Goal: Understand process/instructions

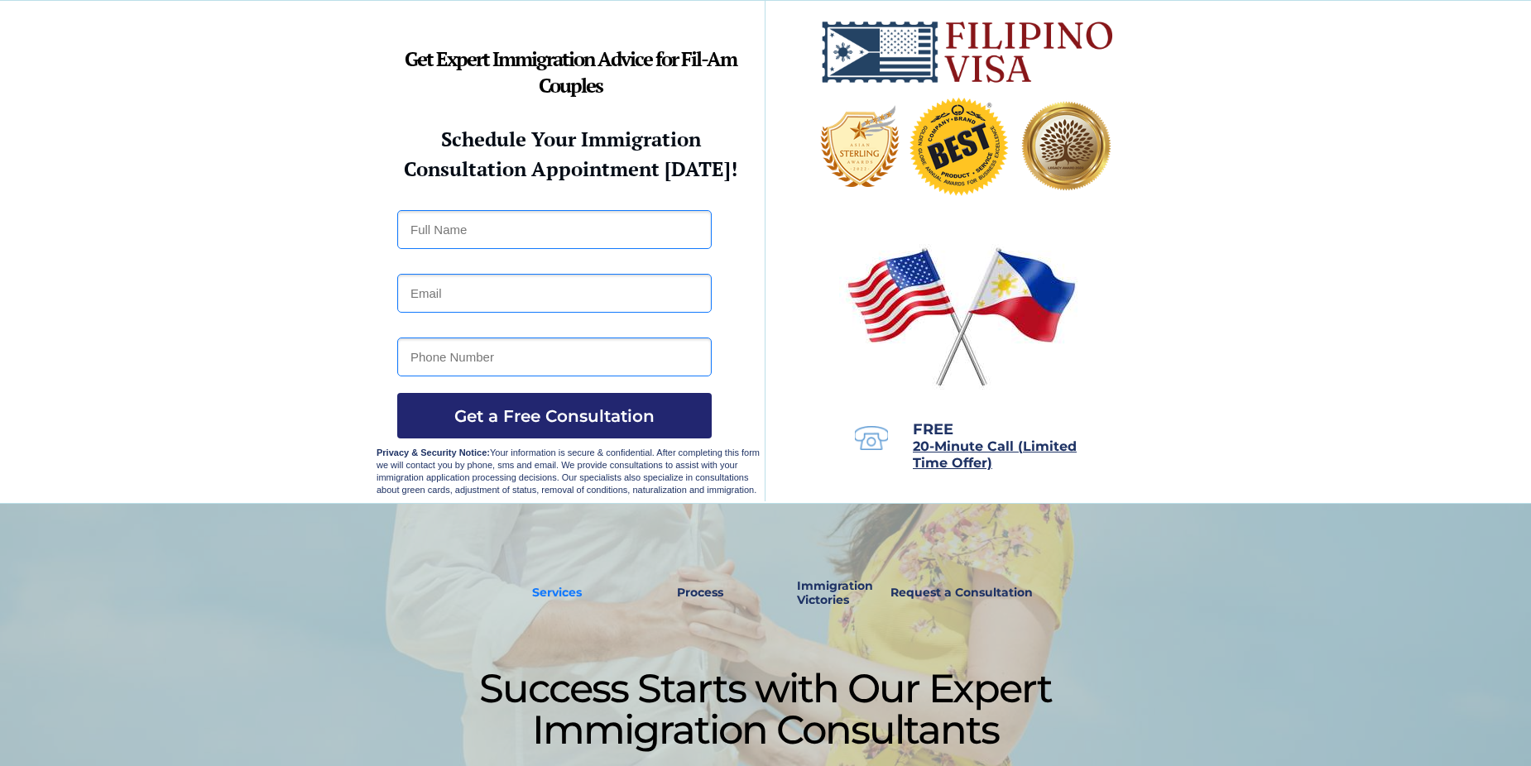
click at [556, 593] on strong "Services" at bounding box center [557, 592] width 50 height 15
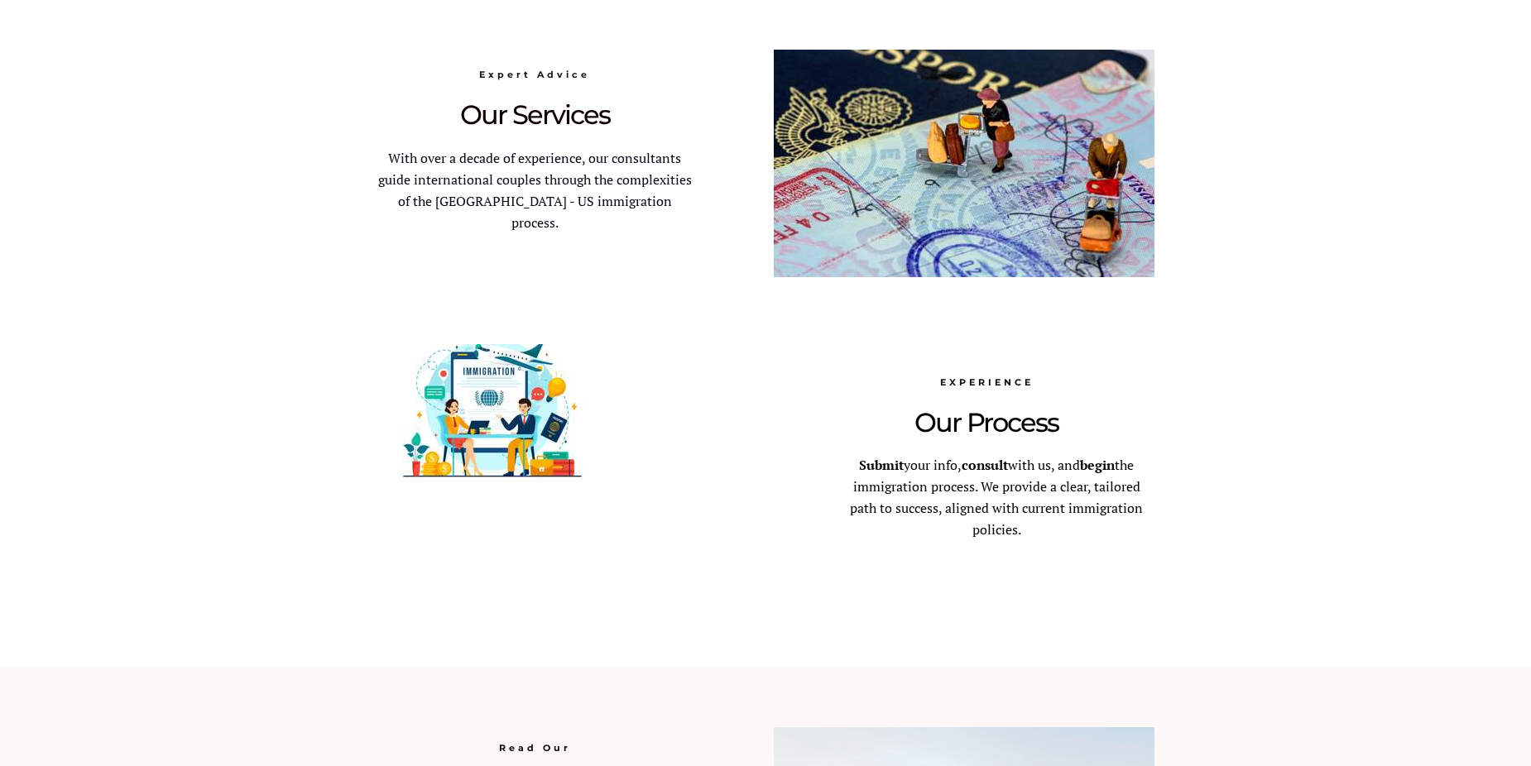
click at [1228, 502] on div at bounding box center [765, 334] width 1531 height 668
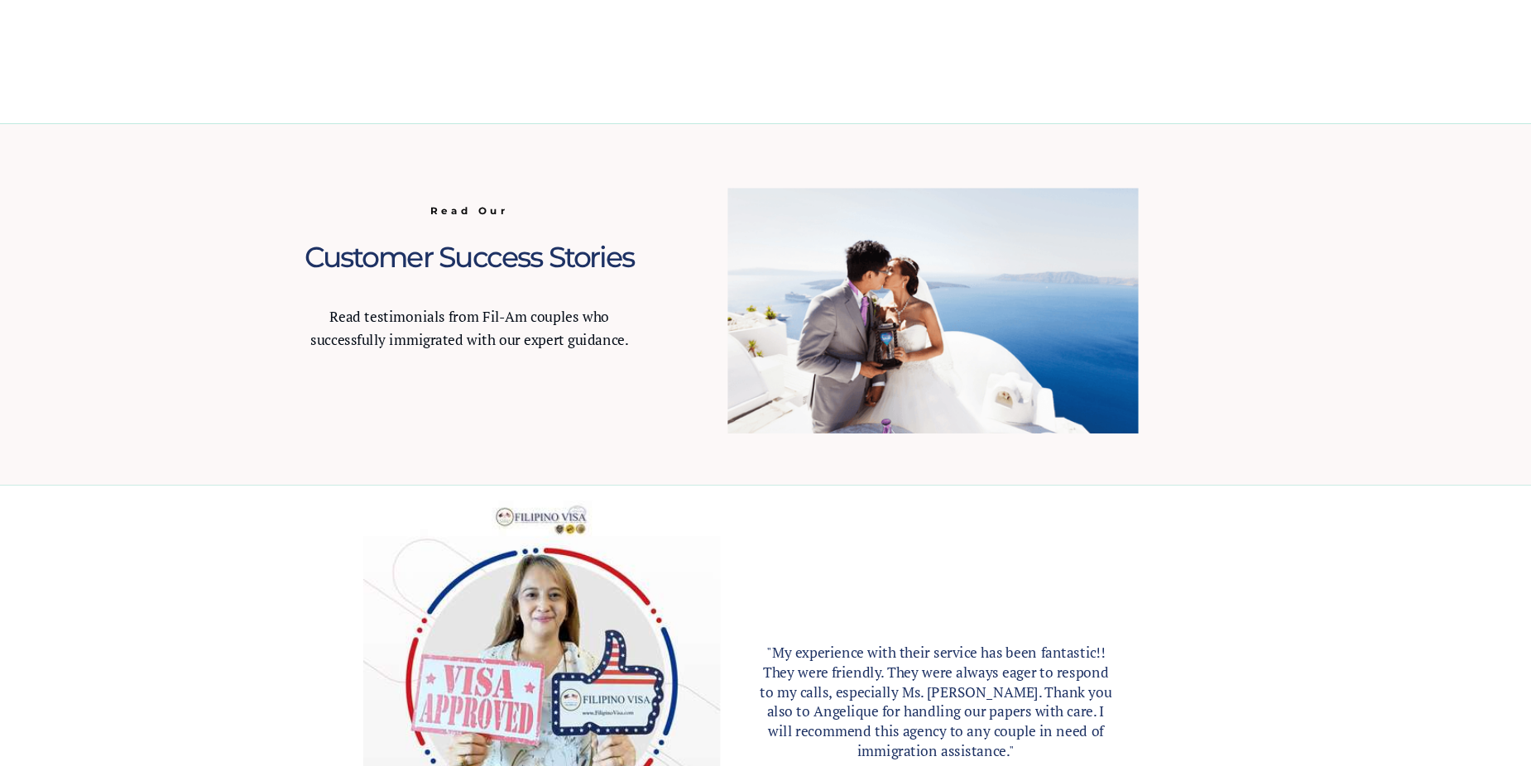
scroll to position [1425, 0]
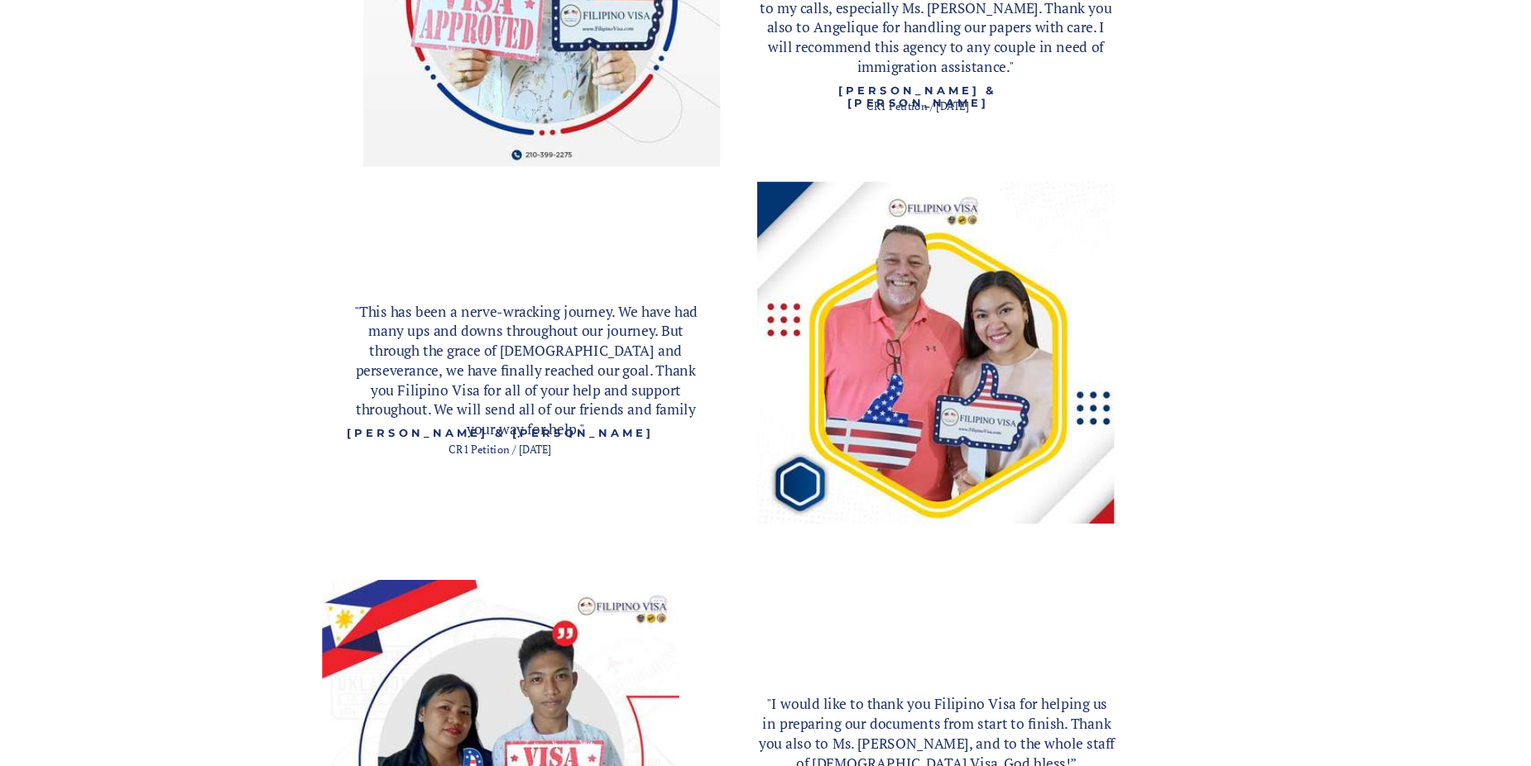
scroll to position [2058, 0]
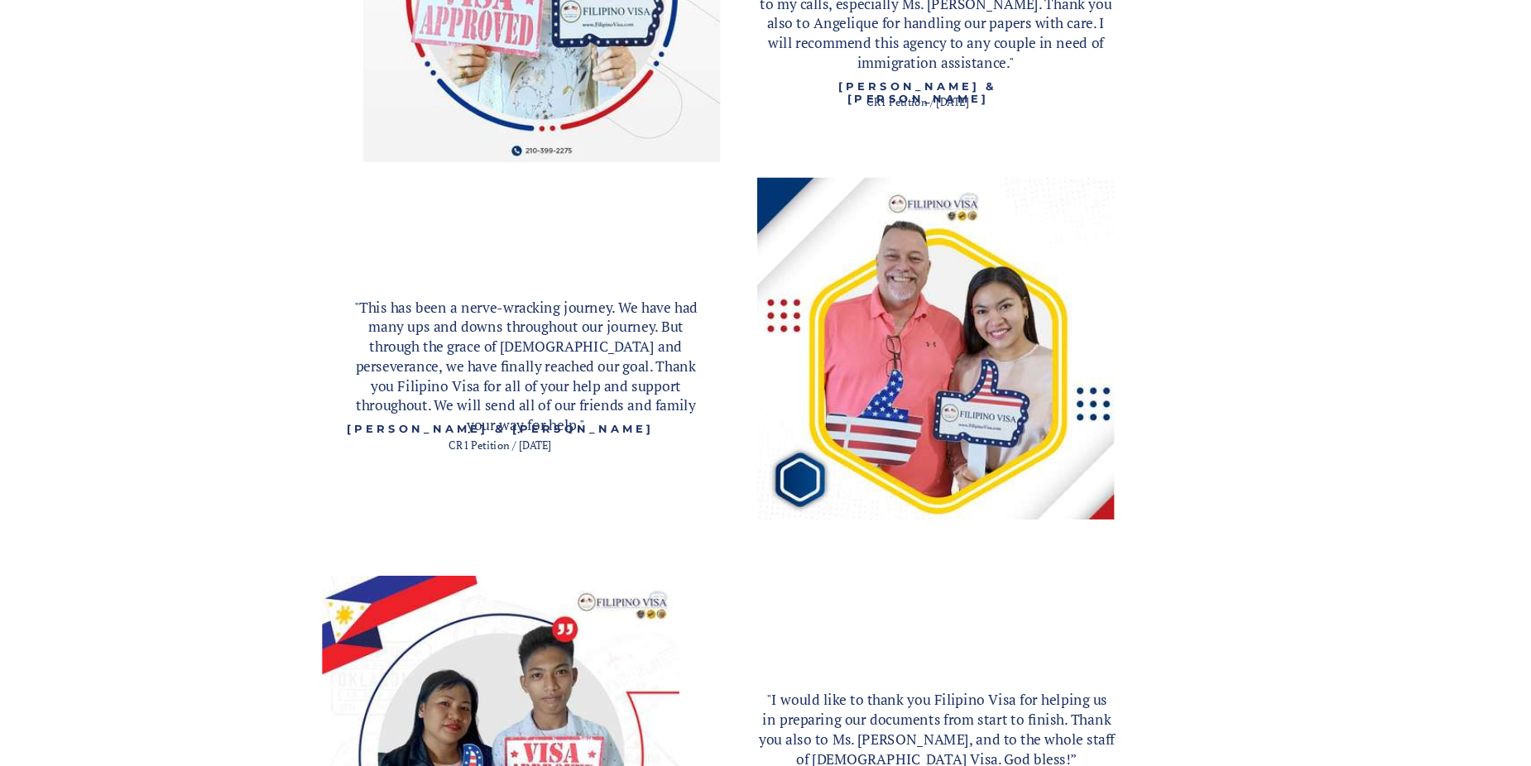
click at [1235, 514] on div at bounding box center [765, 630] width 1531 height 1524
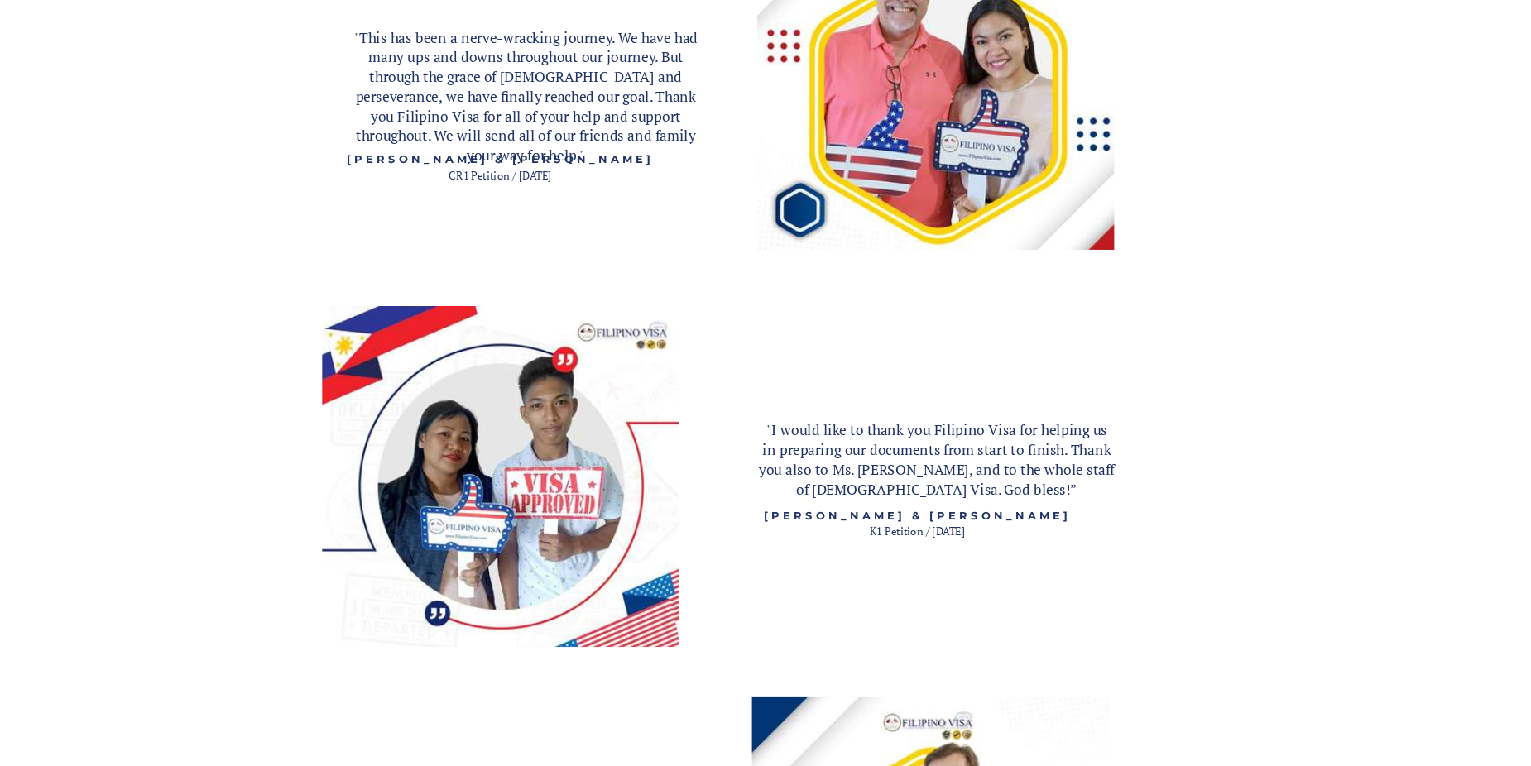
scroll to position [2317, 0]
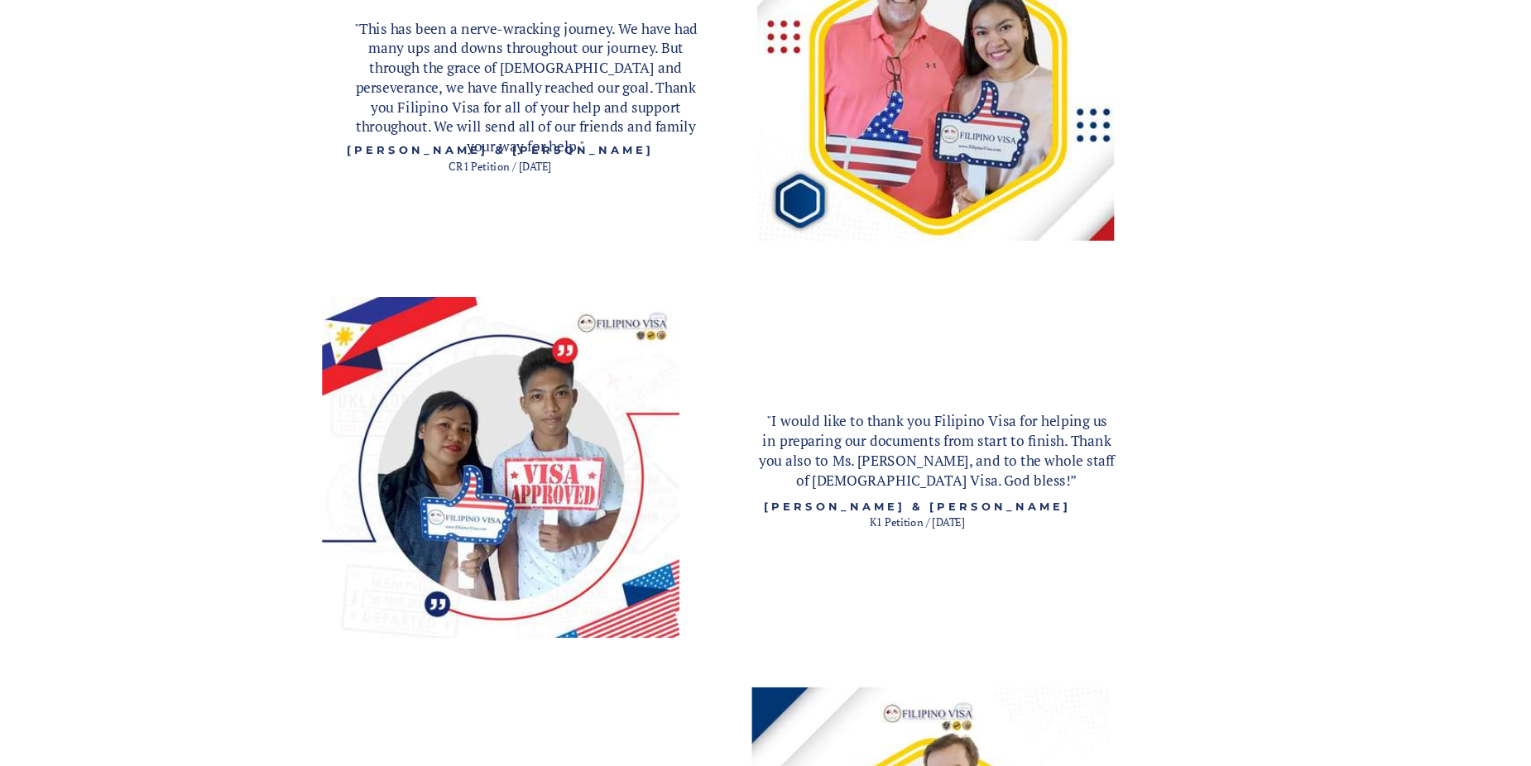
click at [1224, 594] on div at bounding box center [765, 371] width 1531 height 1524
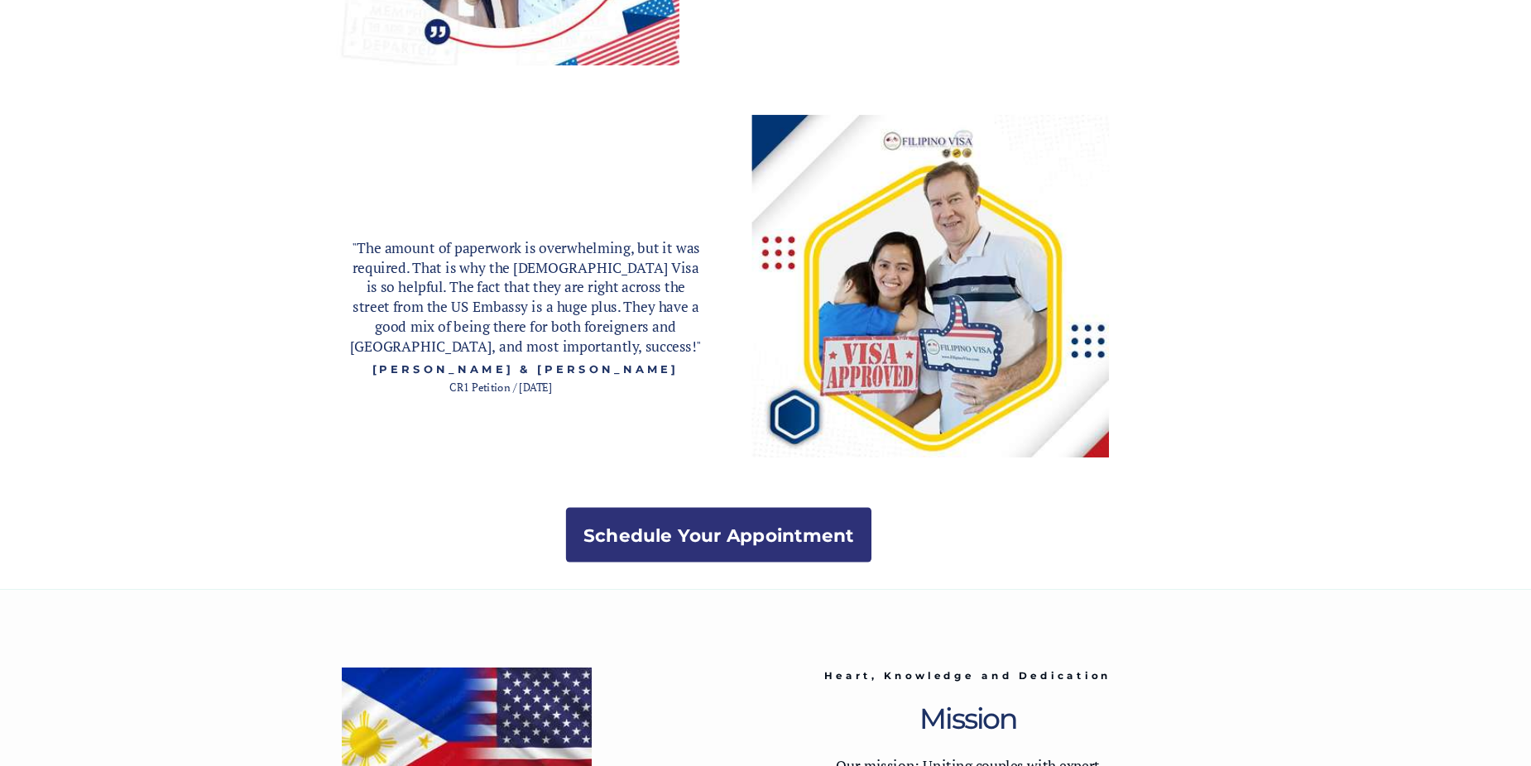
scroll to position [2866, 0]
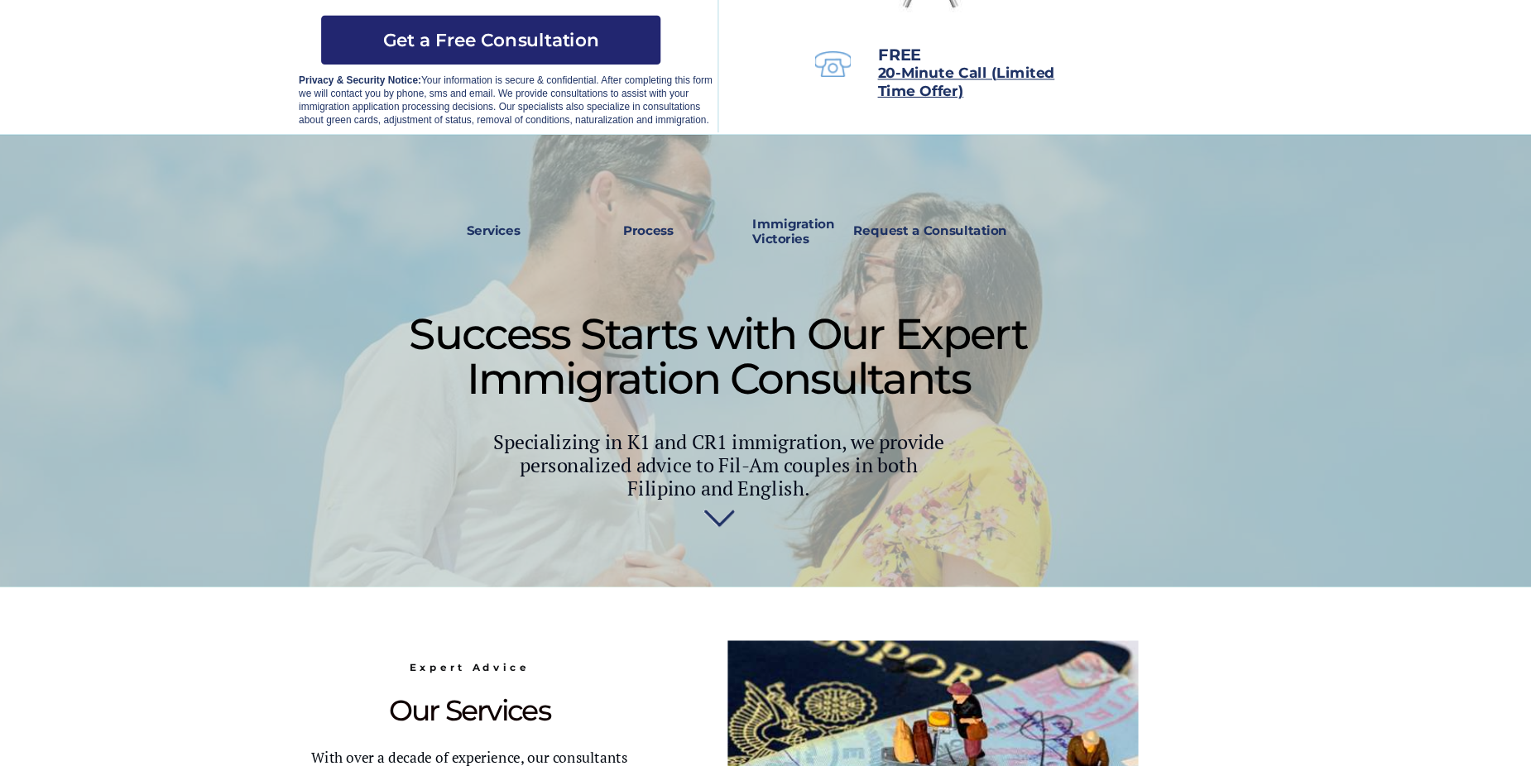
scroll to position [324, 0]
click at [695, 276] on link "Process" at bounding box center [700, 270] width 63 height 38
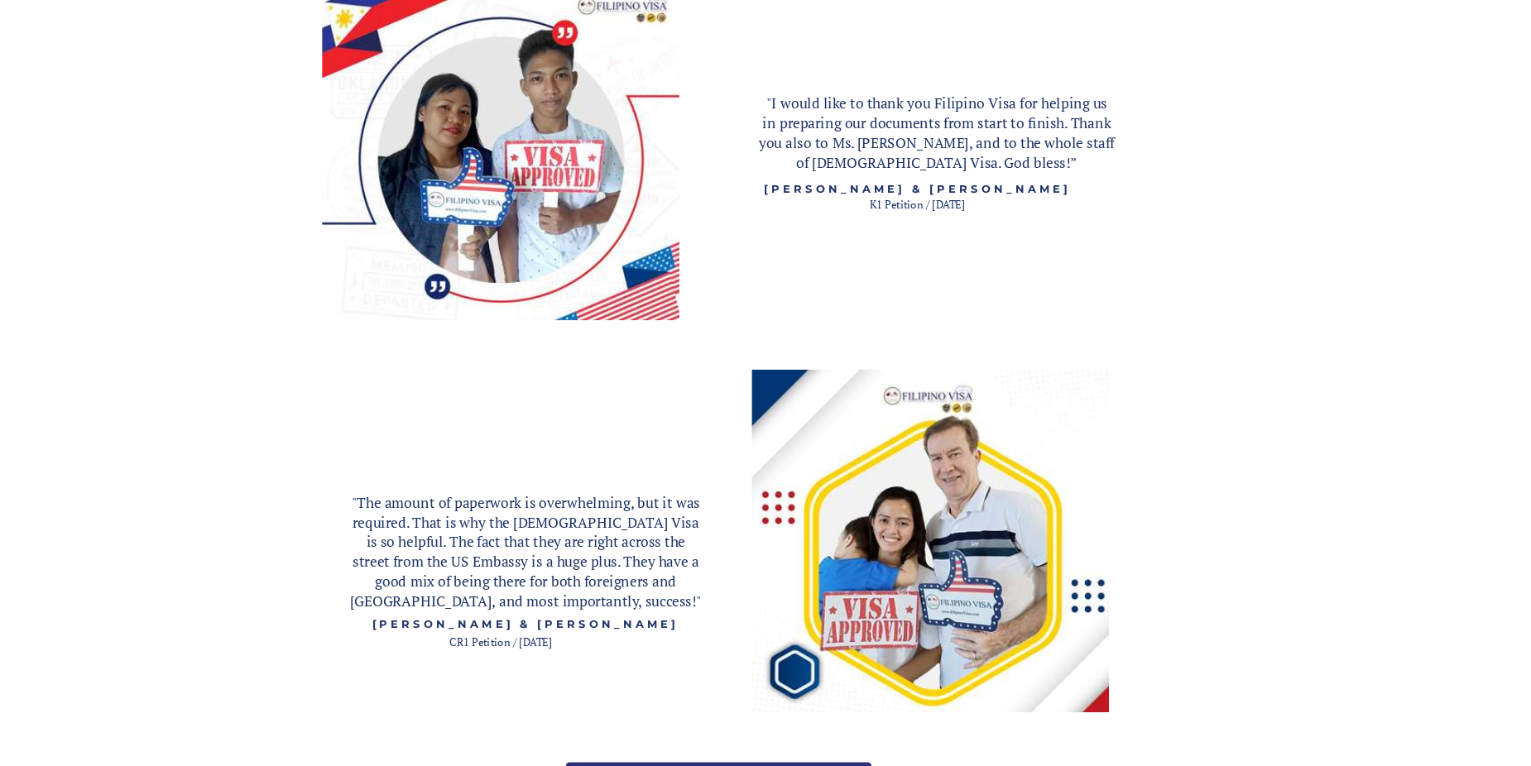
scroll to position [2662, 0]
